Goal: Task Accomplishment & Management: Manage account settings

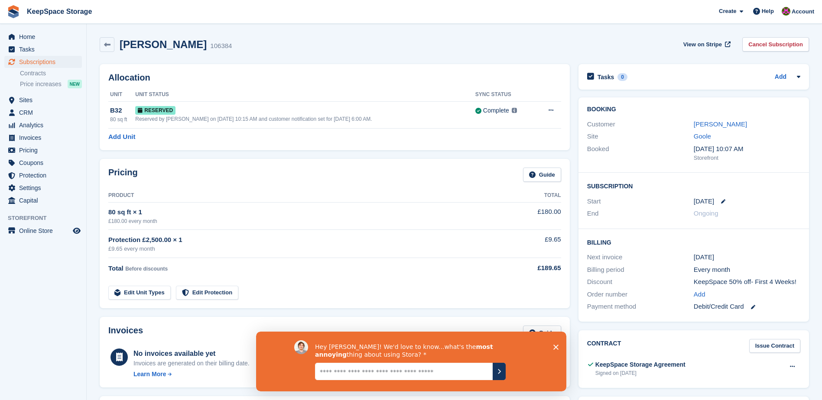
click at [555, 345] on icon "Close survey" at bounding box center [555, 346] width 5 height 5
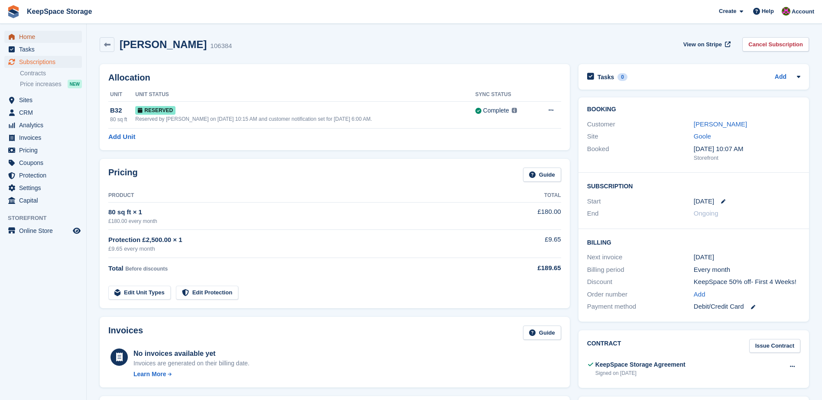
click at [29, 35] on span "Home" at bounding box center [45, 37] width 52 height 12
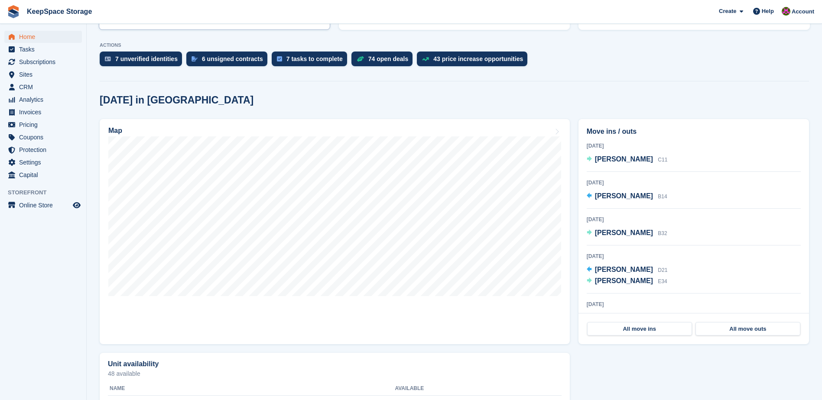
scroll to position [163, 0]
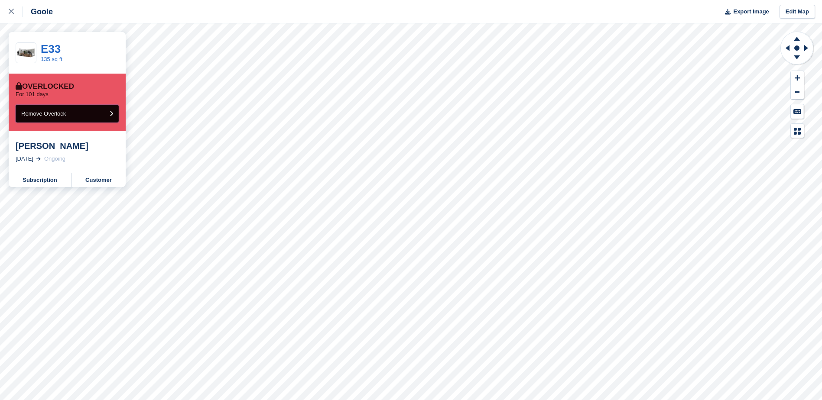
click at [66, 110] on button "Remove Overlock" at bounding box center [67, 114] width 103 height 18
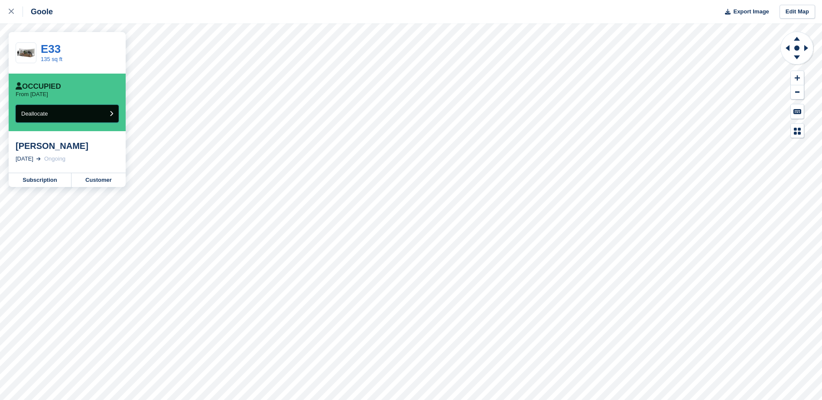
click at [109, 111] on button "Deallocate" at bounding box center [67, 114] width 103 height 18
click at [45, 179] on link "Subscription" at bounding box center [40, 180] width 63 height 14
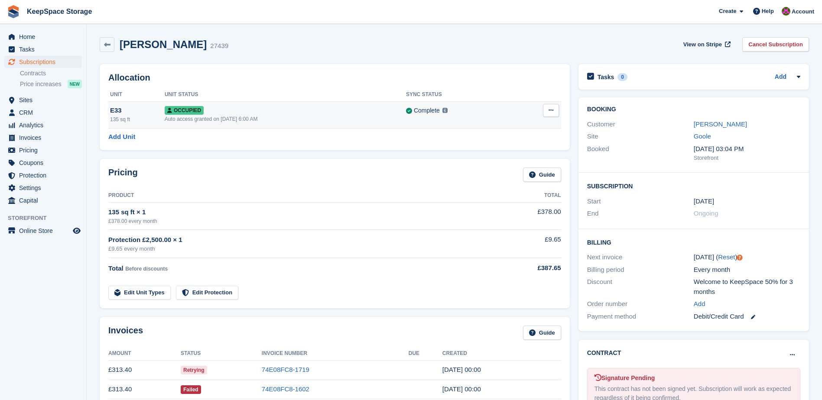
click at [549, 112] on icon at bounding box center [550, 110] width 5 height 6
click at [502, 124] on p "Overlock" at bounding box center [517, 127] width 75 height 11
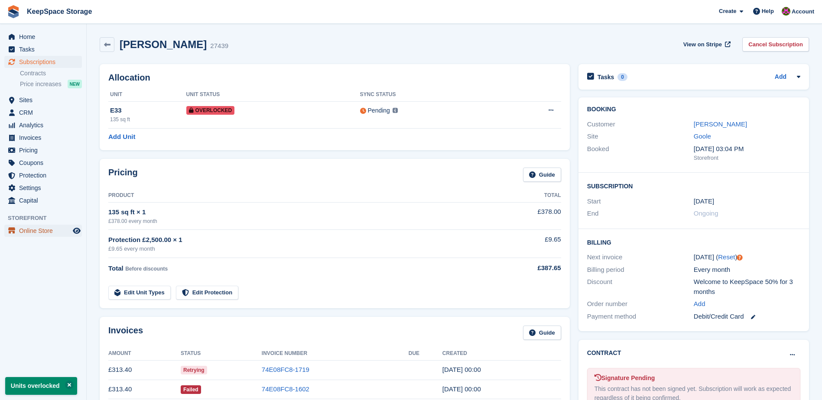
click at [39, 228] on span "Online Store" at bounding box center [45, 231] width 52 height 12
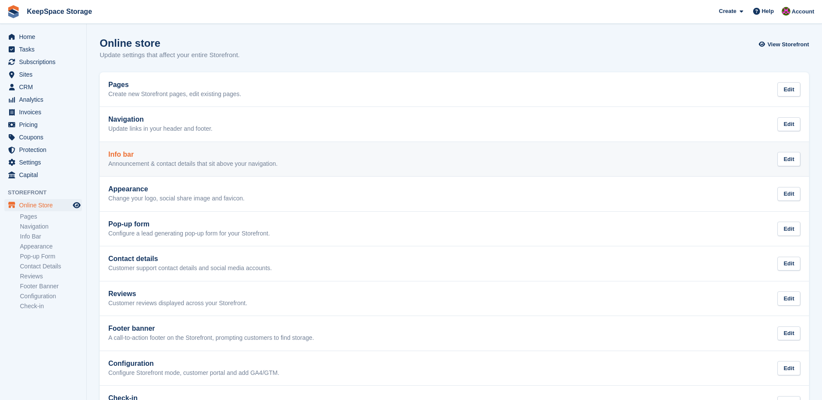
scroll to position [33, 0]
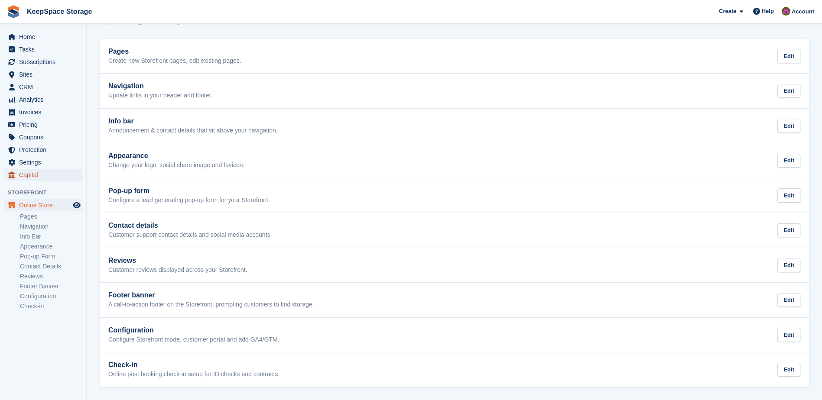
click at [28, 174] on span "Capital" at bounding box center [45, 175] width 52 height 12
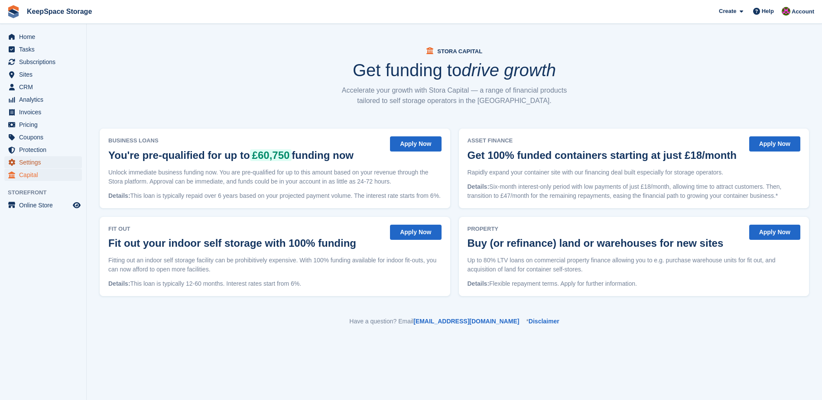
click at [31, 160] on span "Settings" at bounding box center [45, 162] width 52 height 12
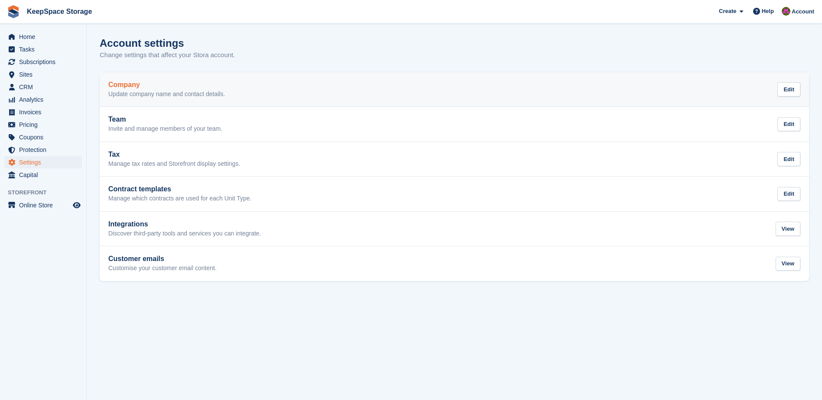
click at [140, 91] on p "Update company name and contact details." at bounding box center [166, 95] width 117 height 8
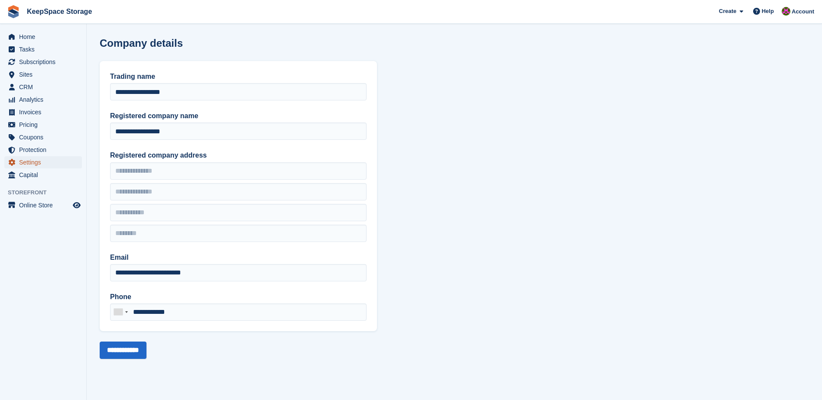
click at [27, 159] on span "Settings" at bounding box center [45, 162] width 52 height 12
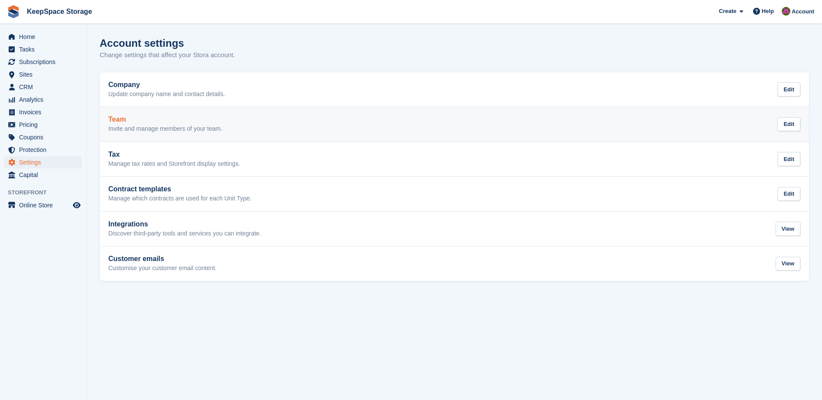
click at [135, 123] on h2 "Team" at bounding box center [165, 120] width 114 height 8
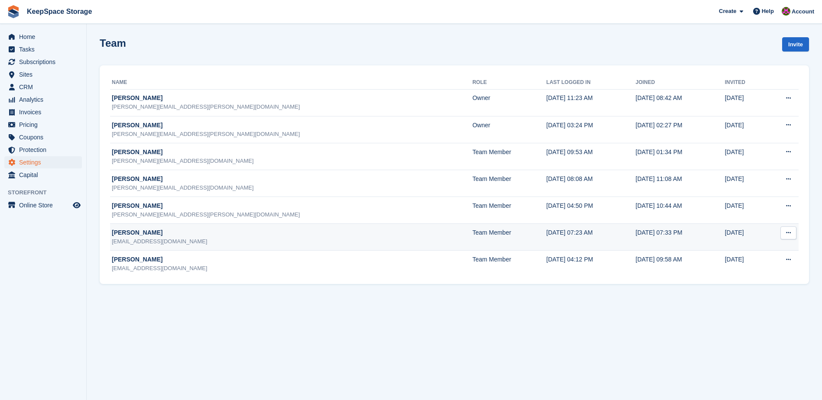
click at [786, 232] on icon at bounding box center [788, 233] width 5 height 6
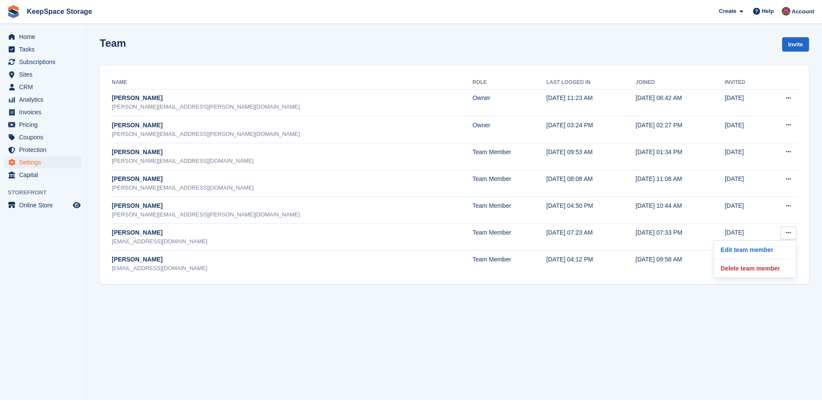
click at [702, 349] on section "Team Invite Name Role Last logged in Joined Invited John Fletcher john.fletcher…" at bounding box center [454, 200] width 735 height 400
click at [480, 47] on div "Team Invite" at bounding box center [454, 49] width 709 height 25
click at [26, 37] on span "Home" at bounding box center [45, 37] width 52 height 12
